Goal: Task Accomplishment & Management: Use online tool/utility

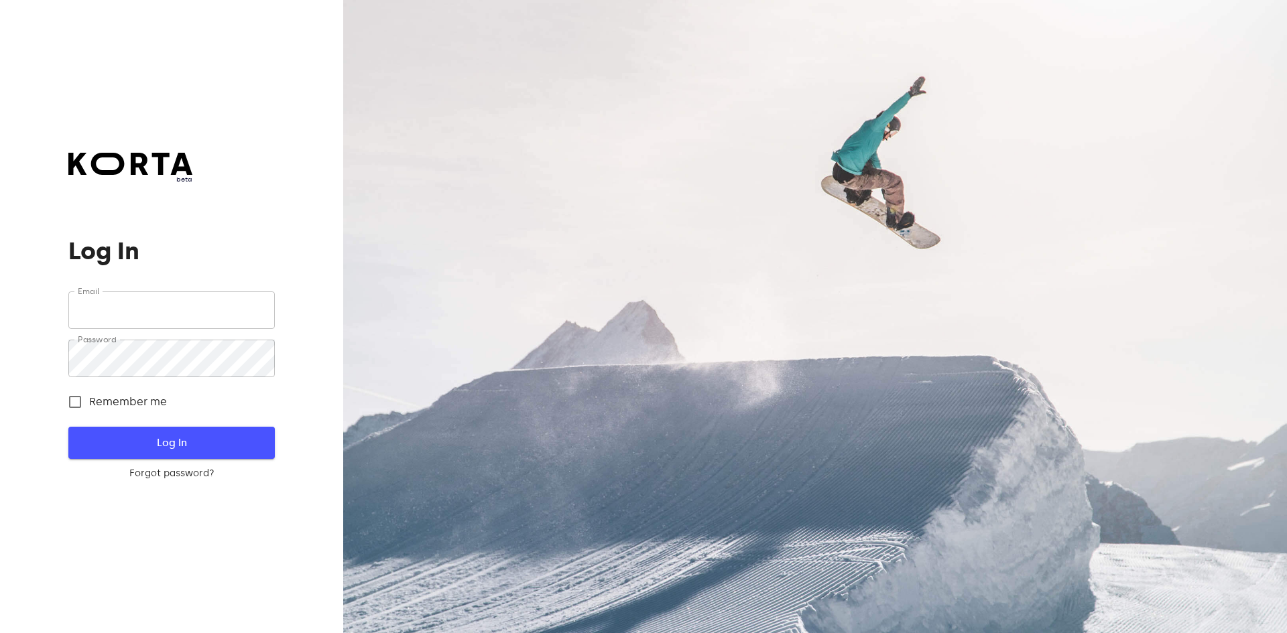
type input "[EMAIL_ADDRESS][DOMAIN_NAME]"
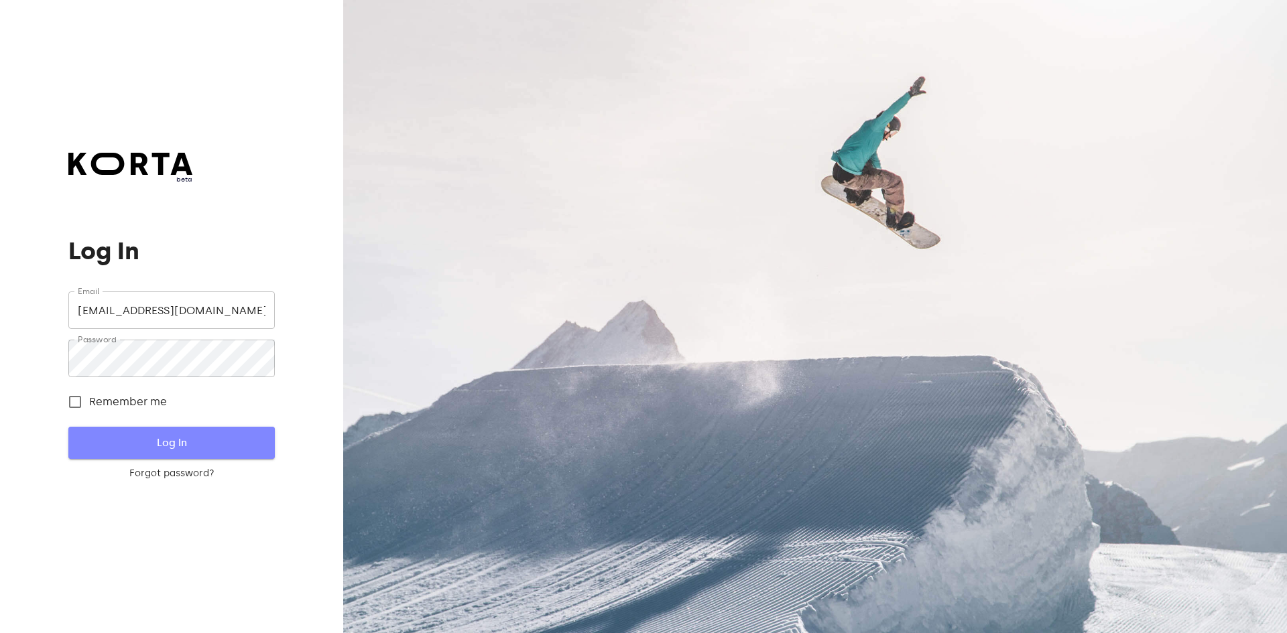
click at [223, 448] on span "Log In" at bounding box center [171, 442] width 163 height 17
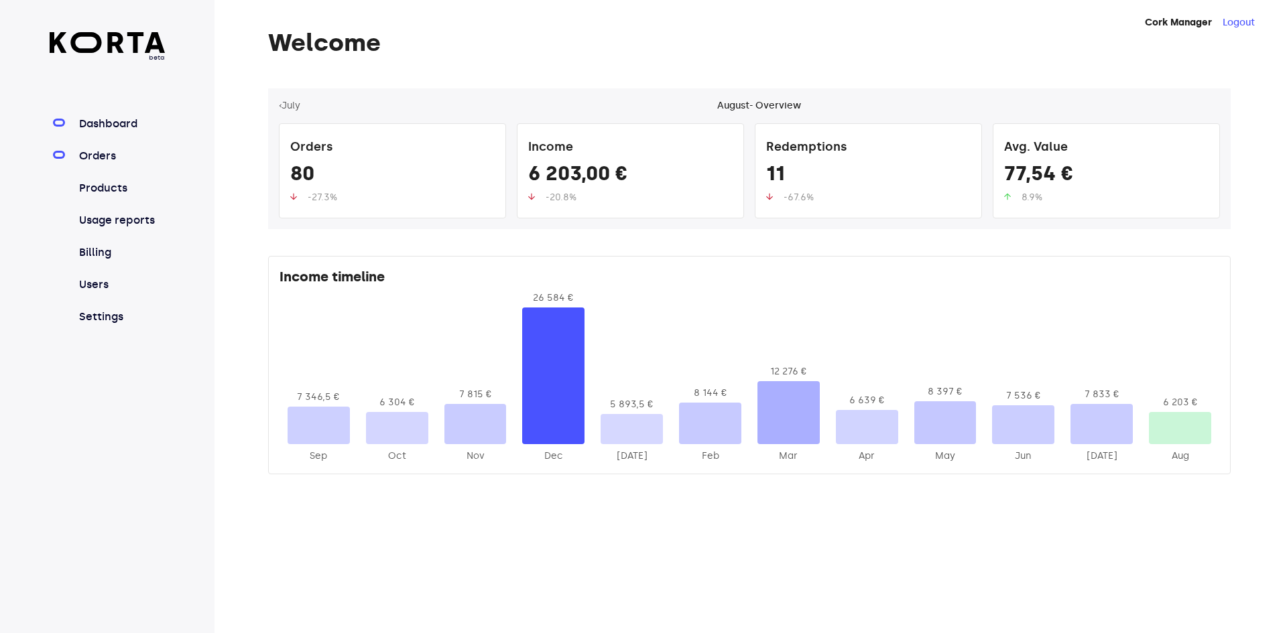
click at [88, 151] on link "Orders" at bounding box center [120, 156] width 89 height 16
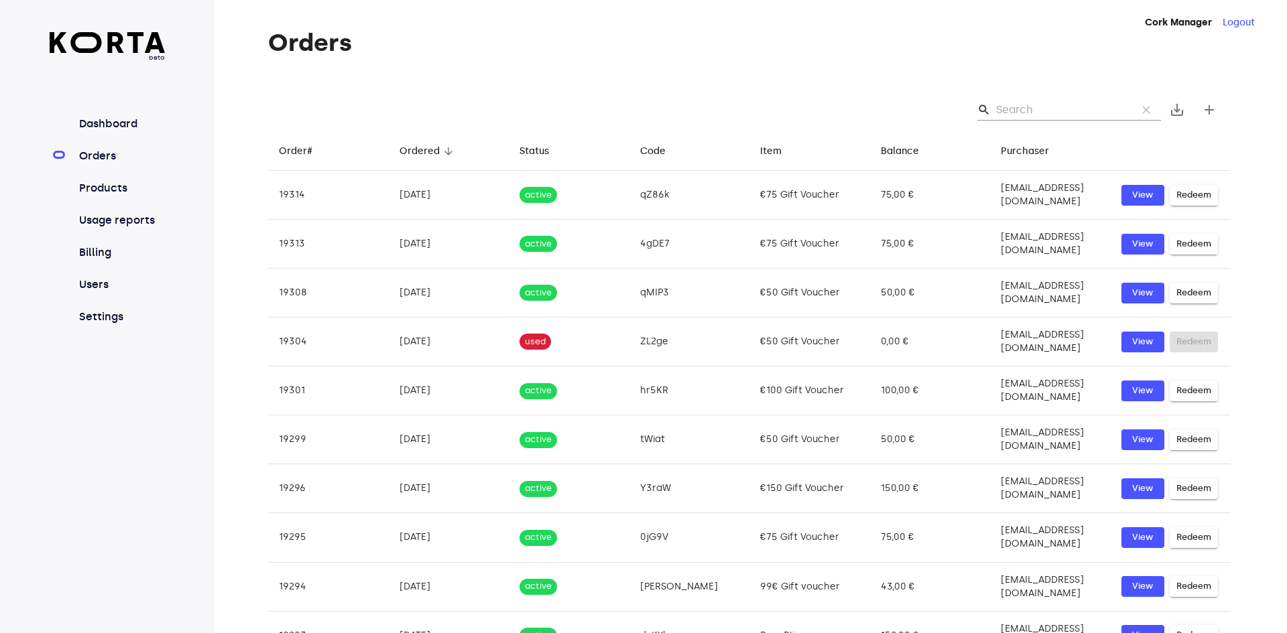
click at [1053, 97] on div "search clear save_alt add" at bounding box center [749, 109] width 963 height 43
click at [1026, 112] on input "Search" at bounding box center [1061, 109] width 130 height 21
paste input "N9gm"
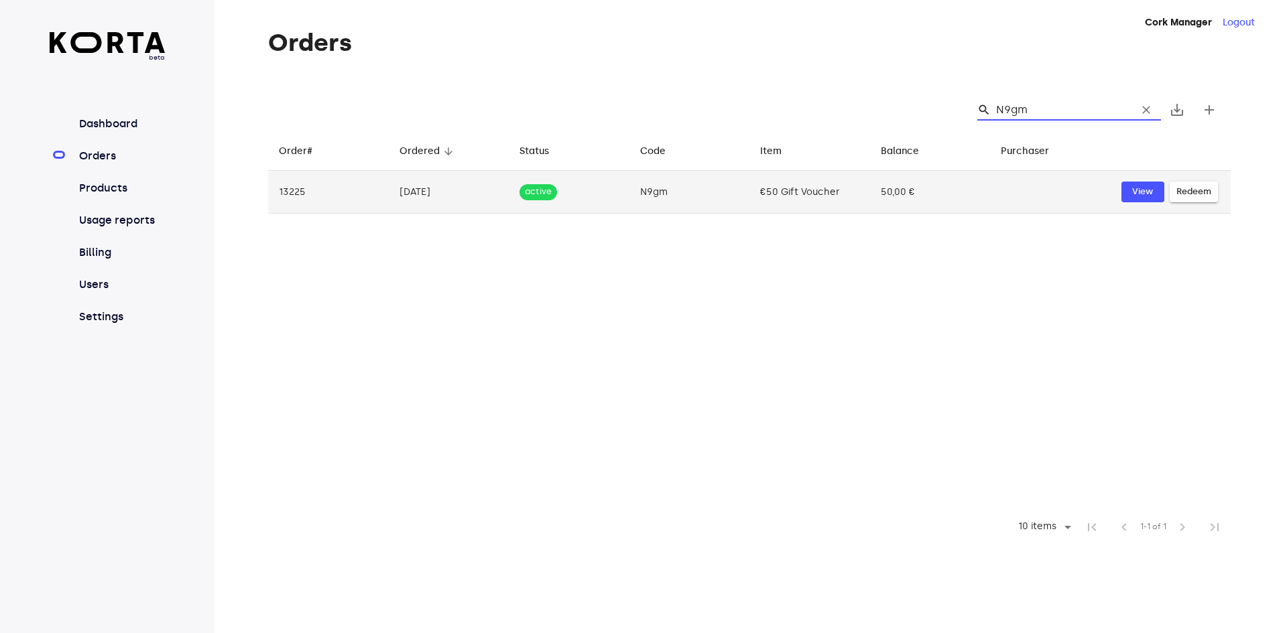
type input "N9gm"
click at [1188, 192] on span "Redeem" at bounding box center [1193, 191] width 35 height 15
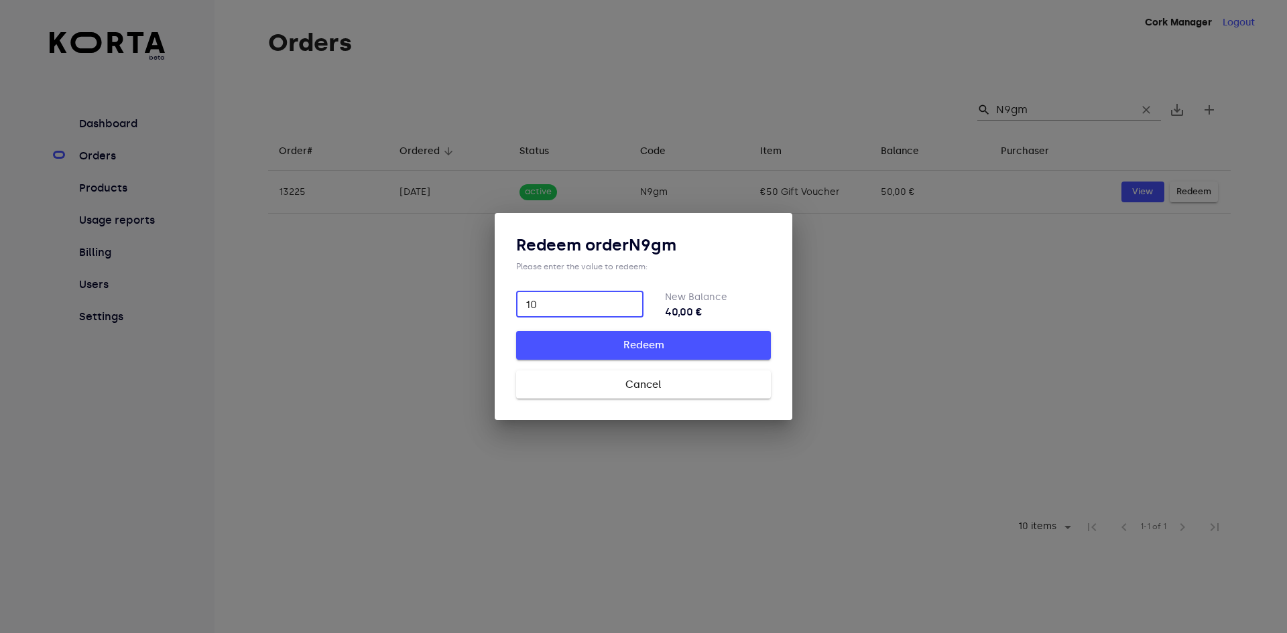
type input "10"
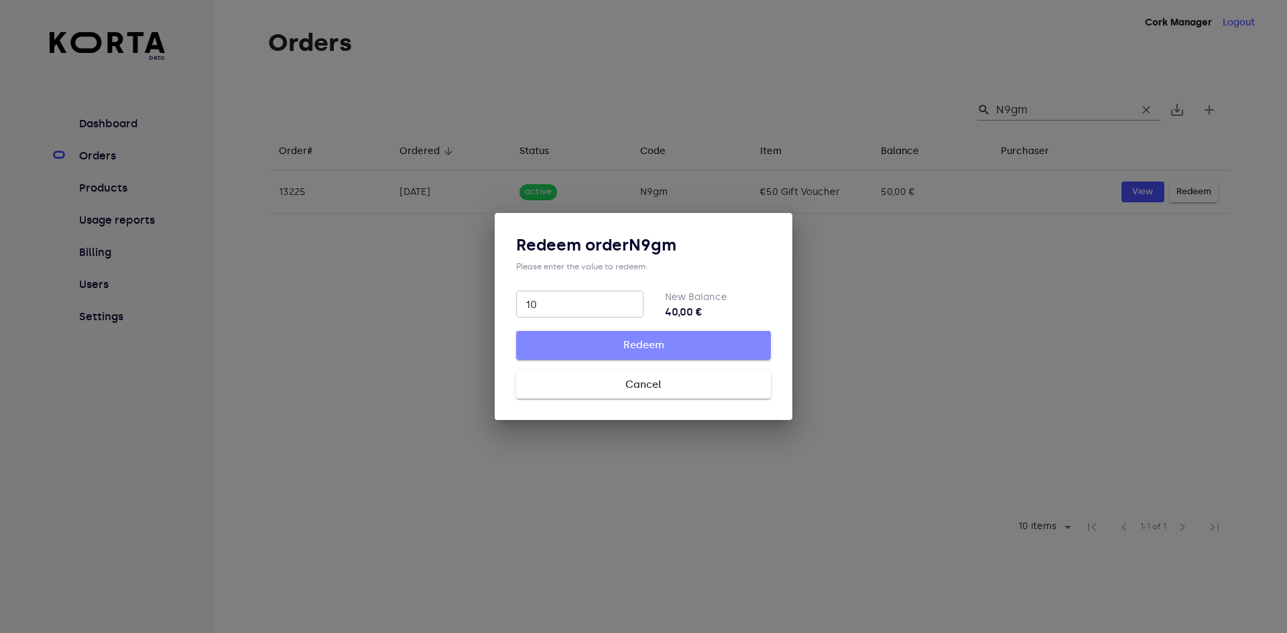
click at [667, 355] on button "Redeem" at bounding box center [643, 345] width 255 height 28
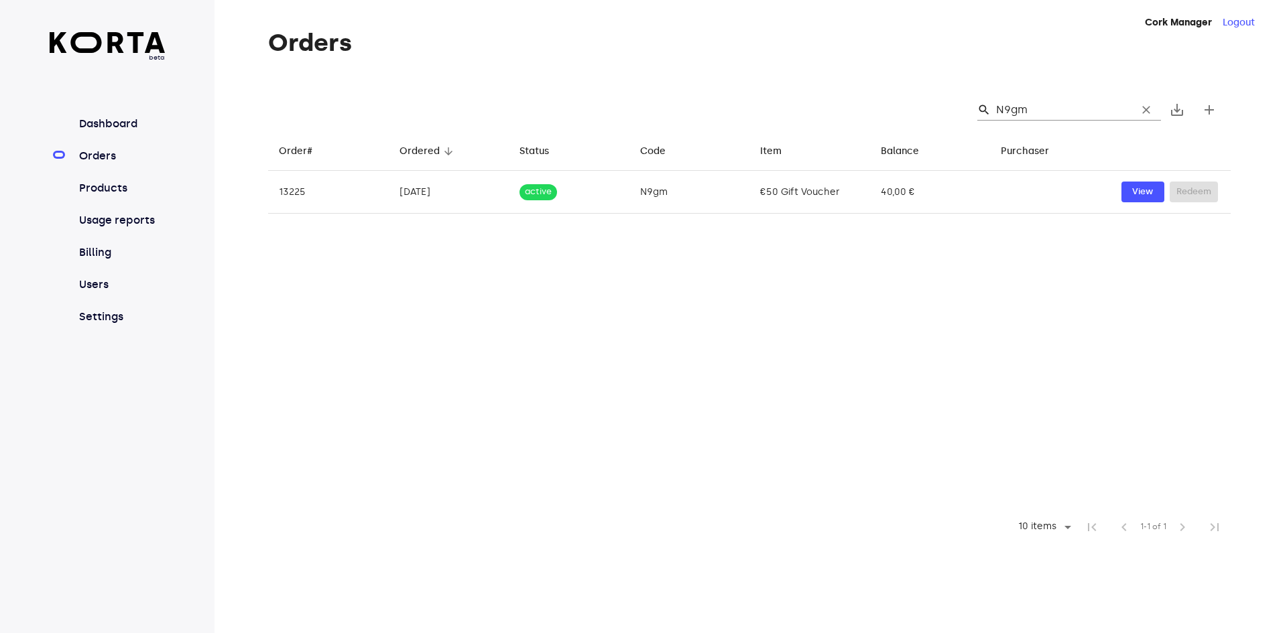
click at [1145, 107] on span "clear" at bounding box center [1146, 109] width 13 height 13
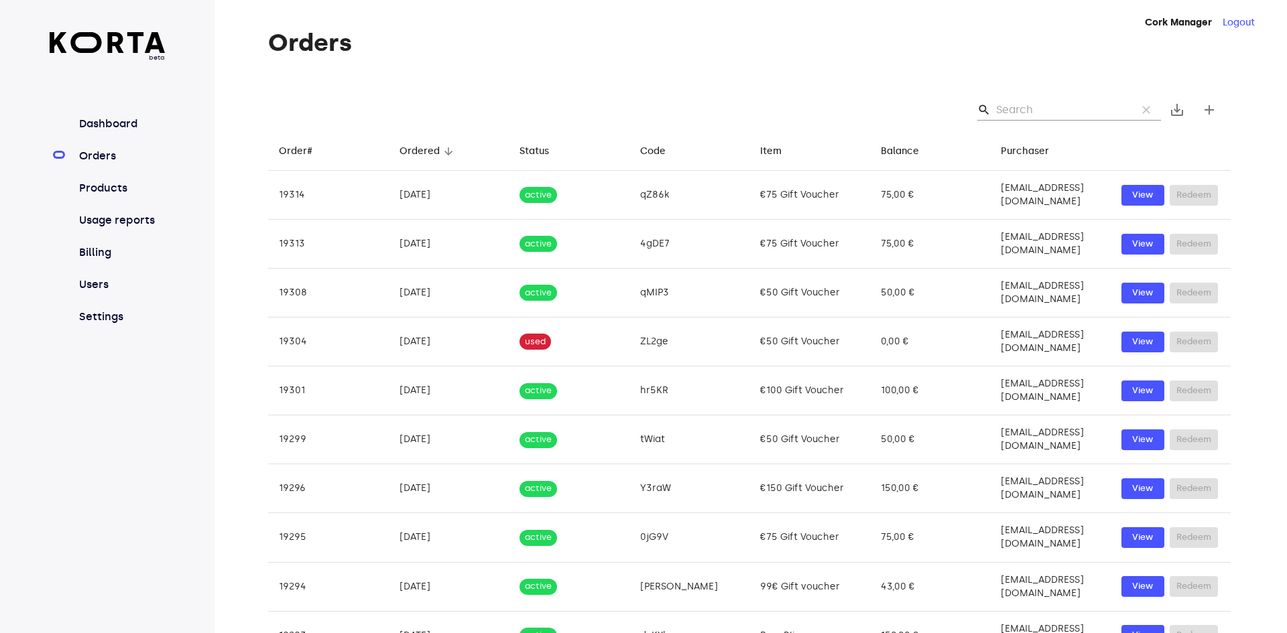
click at [1068, 99] on div "search clear save_alt add" at bounding box center [749, 109] width 963 height 43
click at [1065, 109] on input "Search" at bounding box center [1061, 109] width 130 height 21
paste input "3QgQ"
type input "3QgQ"
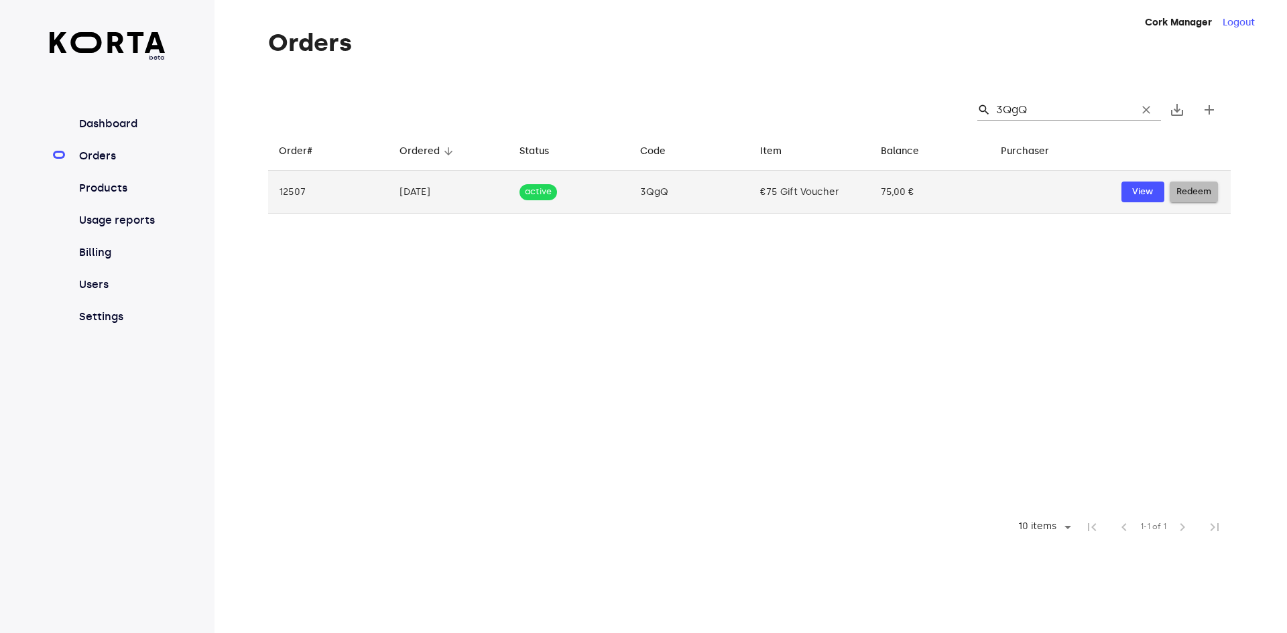
click at [1196, 194] on span "Redeem" at bounding box center [1193, 191] width 35 height 15
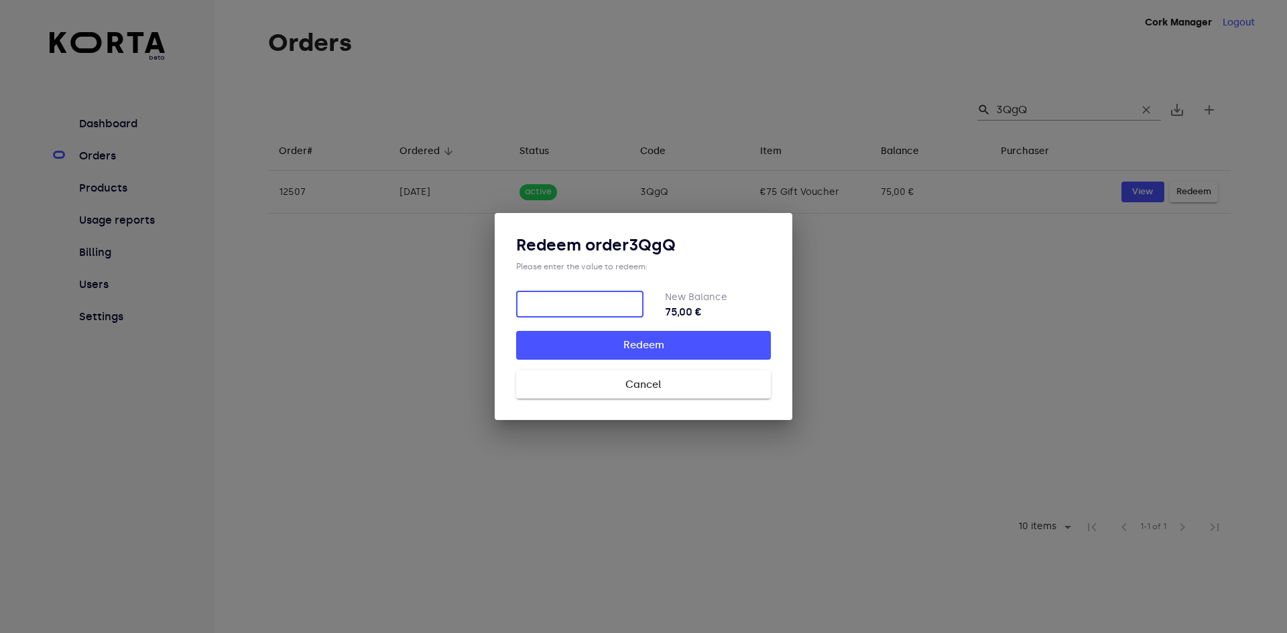
click at [574, 309] on input "number" at bounding box center [579, 304] width 127 height 27
type input "75"
click at [664, 332] on button "Redeem" at bounding box center [643, 345] width 255 height 28
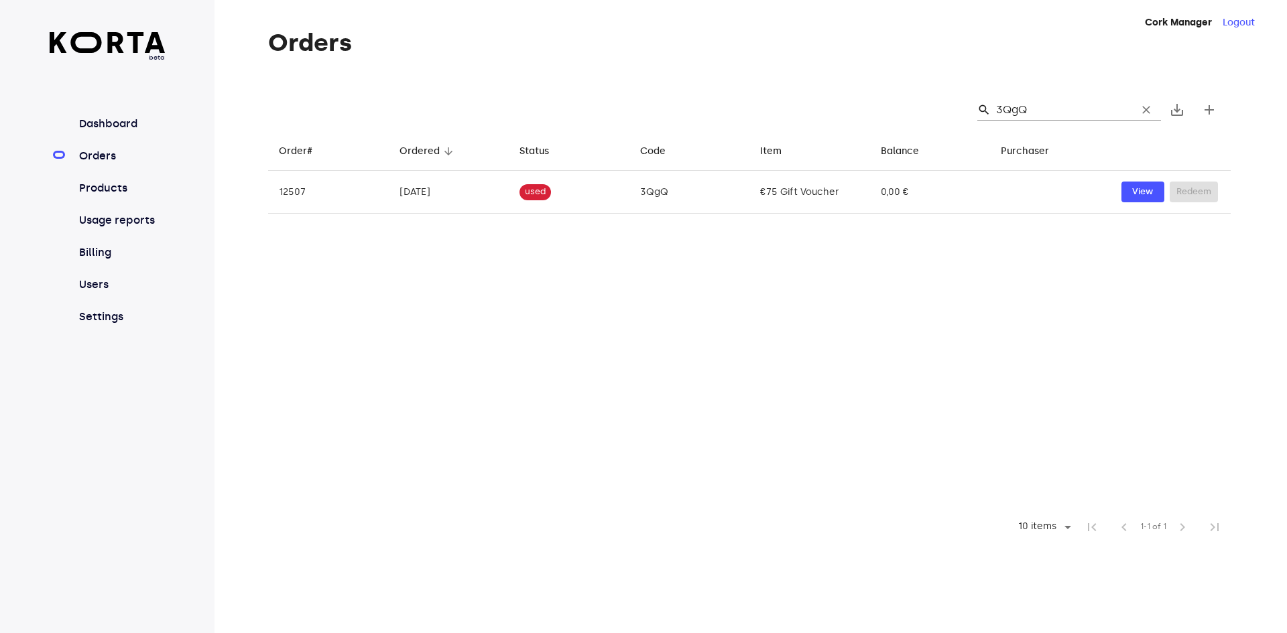
click at [1146, 114] on span "clear" at bounding box center [1146, 109] width 13 height 13
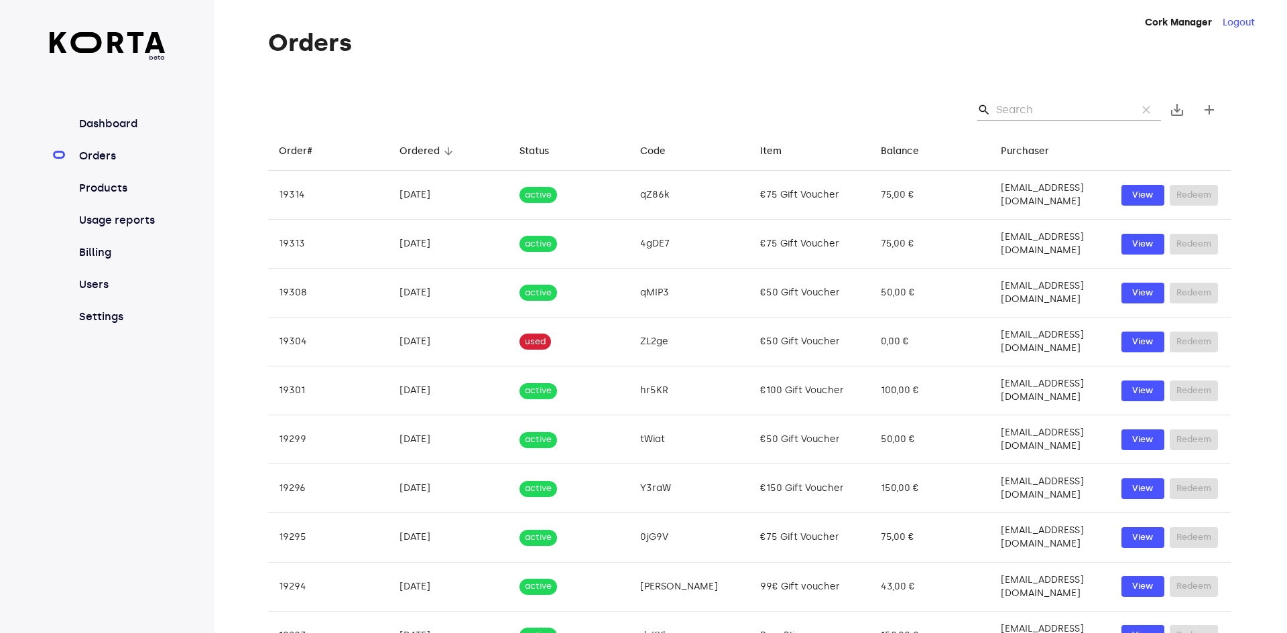
click at [1072, 118] on input "Search" at bounding box center [1061, 109] width 130 height 21
paste input "vgpM"
type input "vgpM"
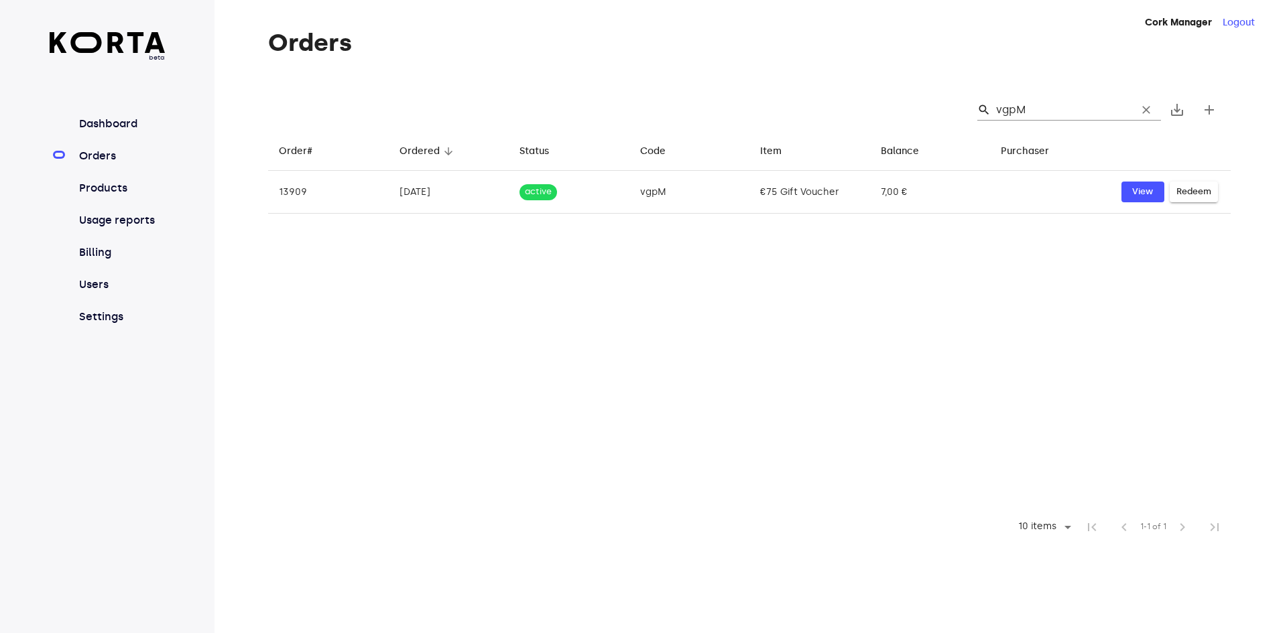
click at [865, 188] on td "€75 Gift Voucher" at bounding box center [809, 192] width 121 height 43
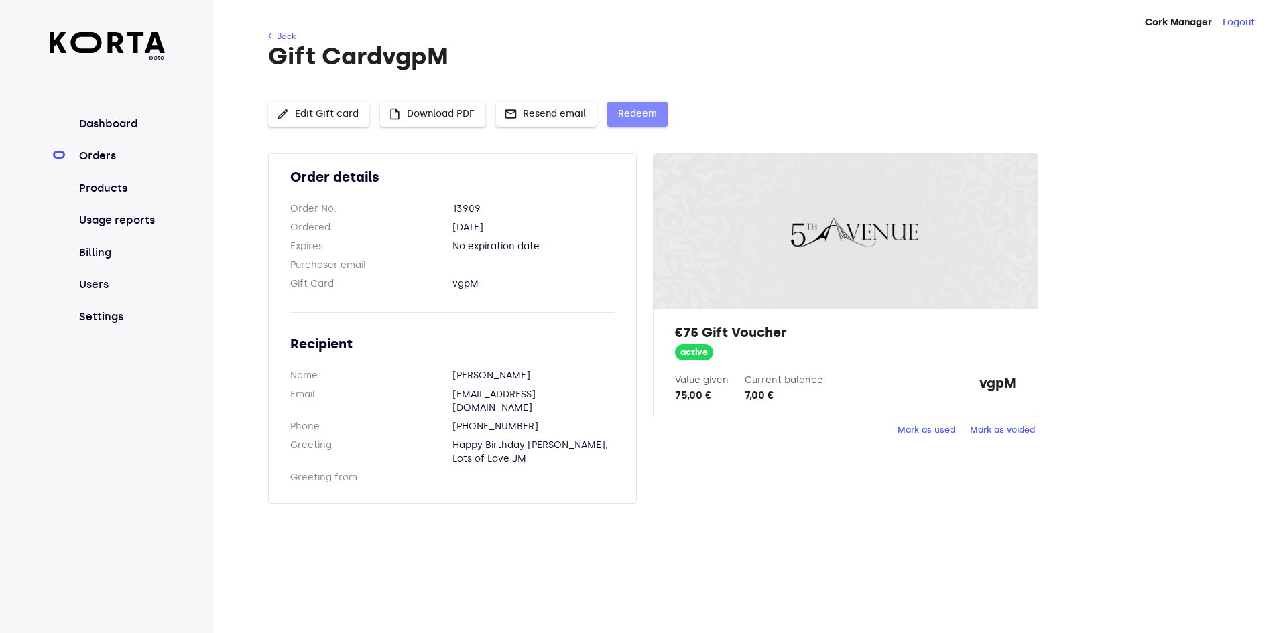
click at [642, 117] on span "Redeem" at bounding box center [637, 114] width 39 height 17
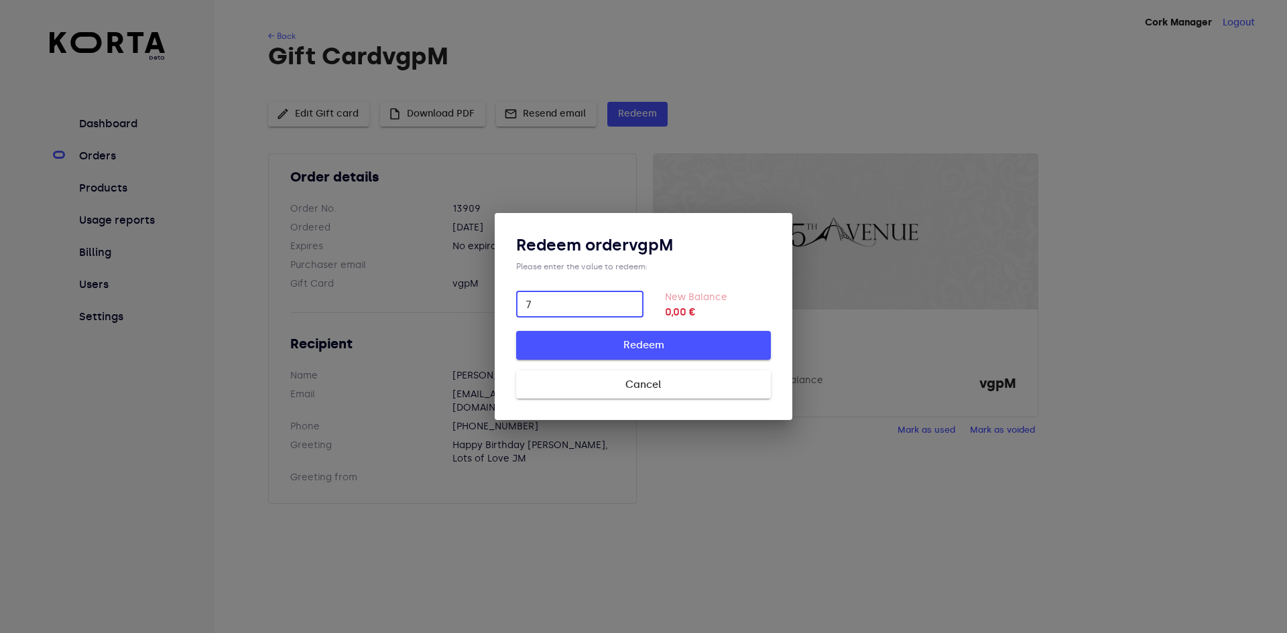
type input "7"
click at [650, 340] on span "Redeem" at bounding box center [644, 344] width 212 height 17
